Goal: Task Accomplishment & Management: Use online tool/utility

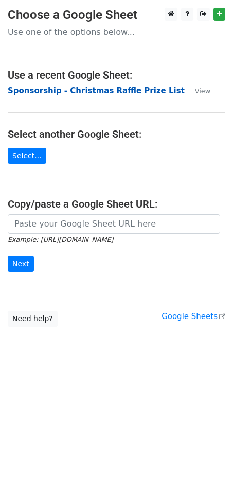
click at [73, 91] on strong "Sponsorship - Christmas Raffle Prize List" at bounding box center [96, 90] width 177 height 9
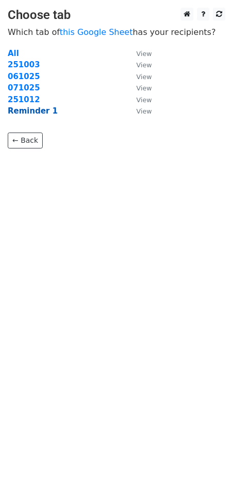
click at [36, 111] on strong "Reminder 1" at bounding box center [33, 110] width 50 height 9
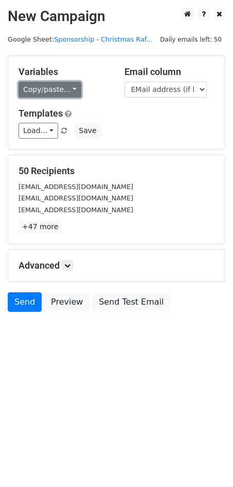
click at [39, 88] on link "Copy/paste..." at bounding box center [49, 90] width 63 height 16
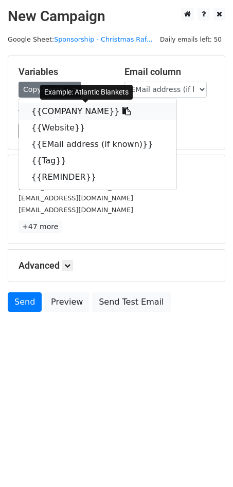
click at [44, 111] on link "{{COMPANY NAME}}" at bounding box center [97, 111] width 157 height 16
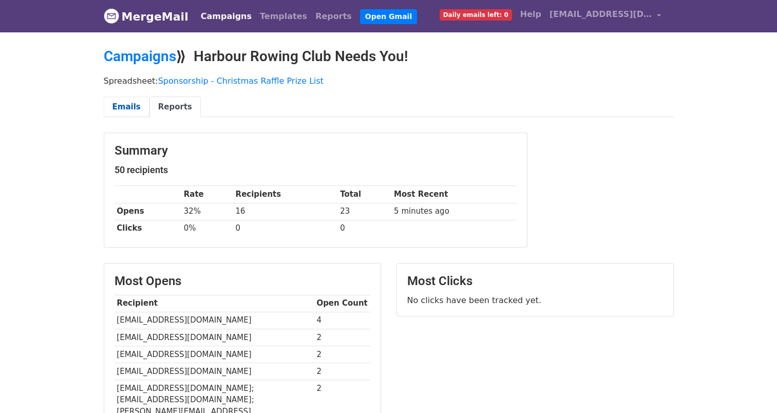
click at [123, 106] on link "Emails" at bounding box center [127, 107] width 46 height 21
